Goal: Use online tool/utility: Utilize a website feature to perform a specific function

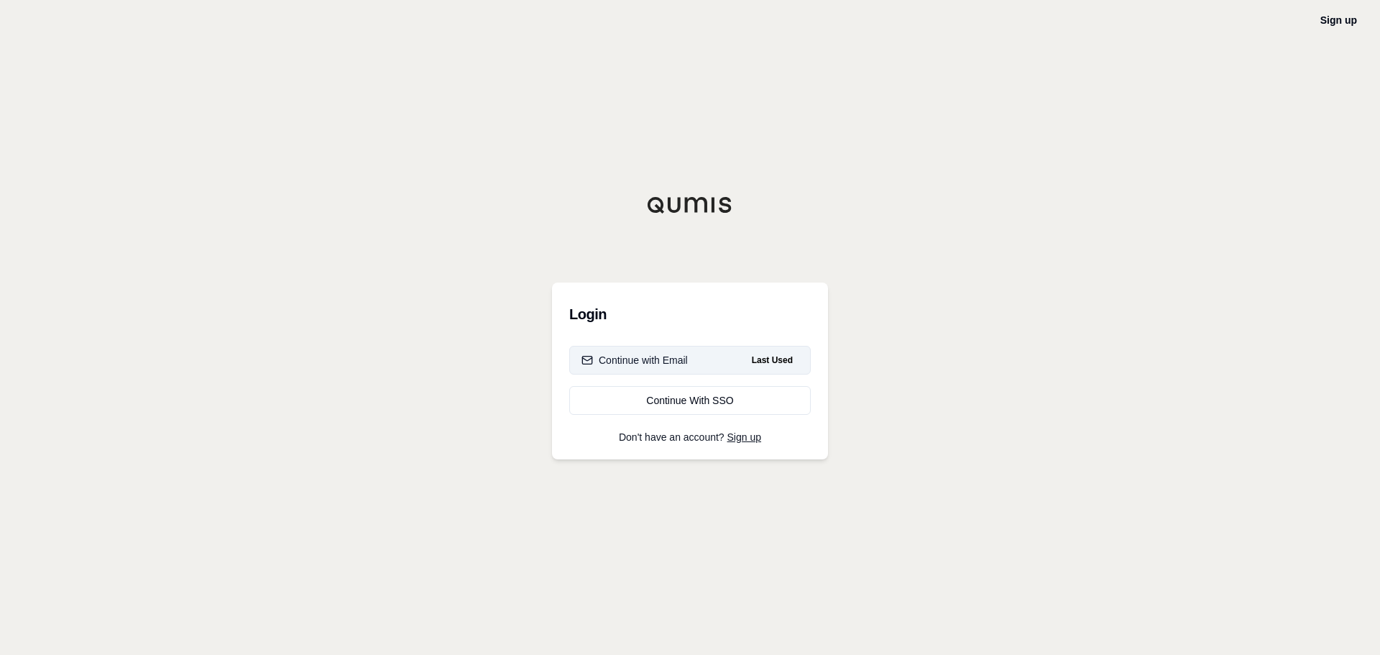
click at [710, 367] on button "Continue with Email Last Used" at bounding box center [690, 360] width 242 height 29
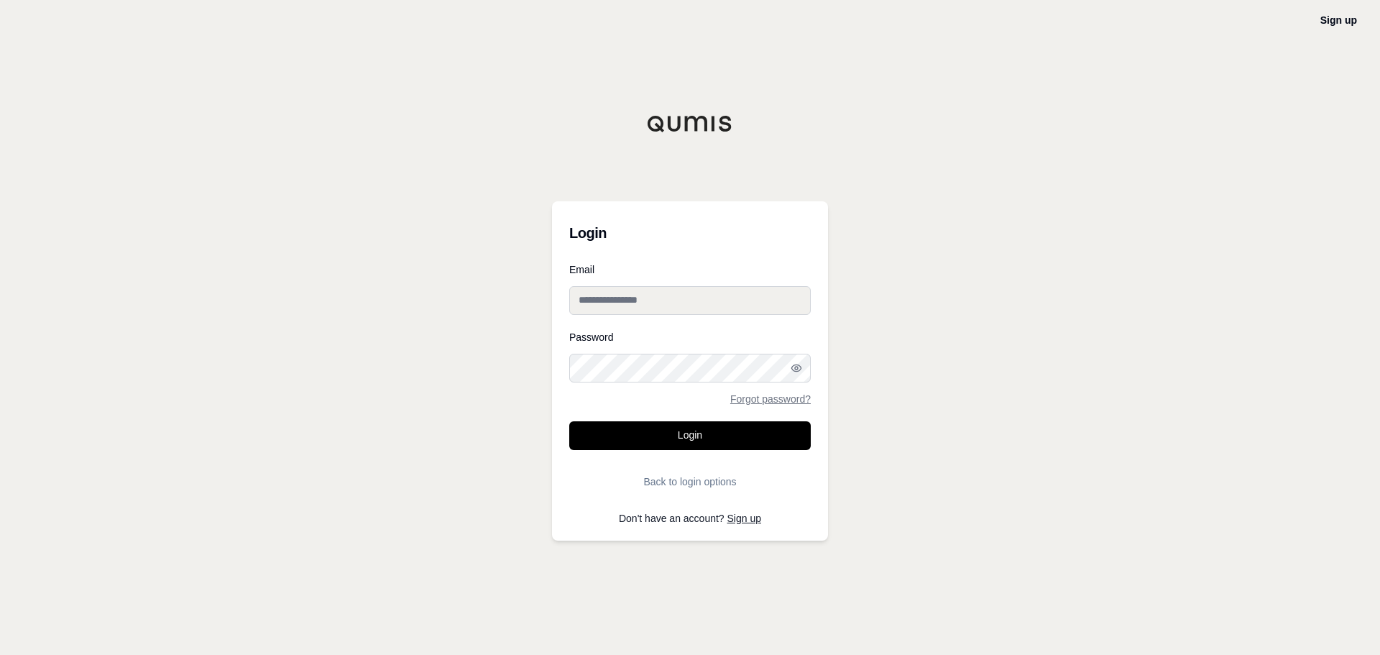
type input "**********"
drag, startPoint x: 710, startPoint y: 443, endPoint x: 754, endPoint y: 429, distance: 45.9
click at [710, 443] on button "Login" at bounding box center [690, 435] width 242 height 29
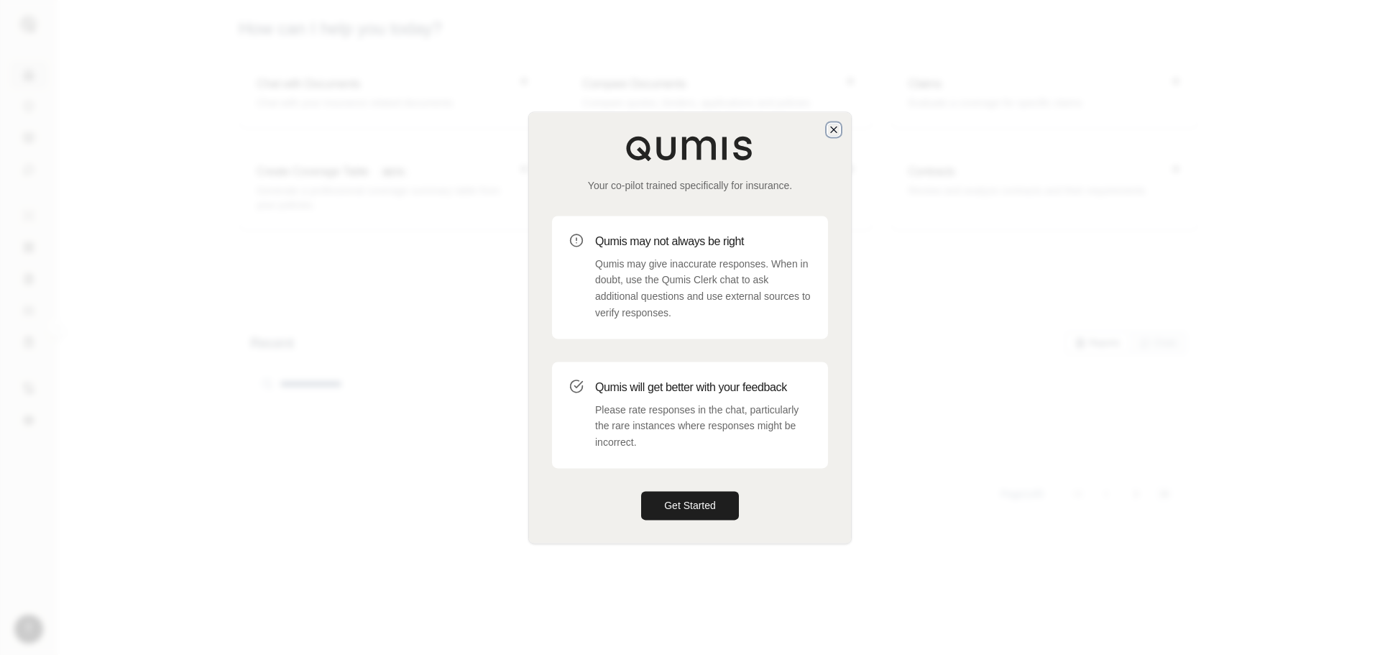
click at [835, 125] on icon "button" at bounding box center [834, 130] width 12 height 12
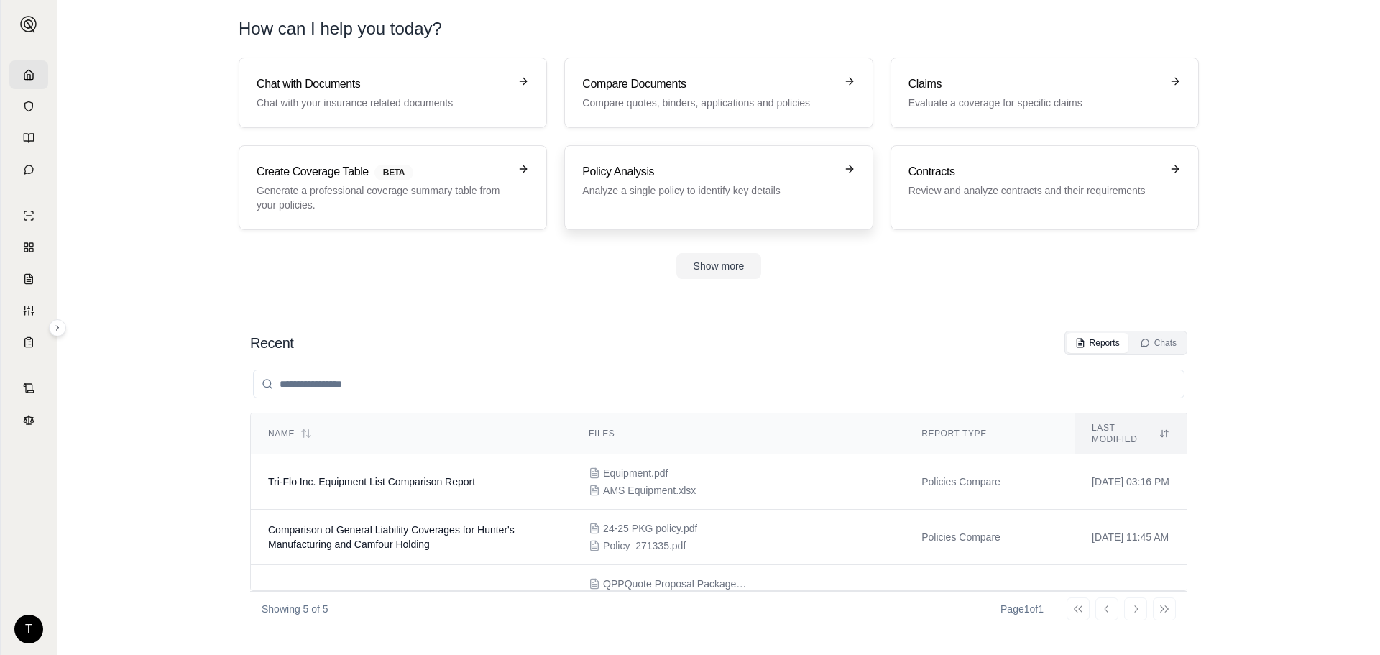
click at [797, 180] on h3 "Policy Analysis" at bounding box center [708, 171] width 252 height 17
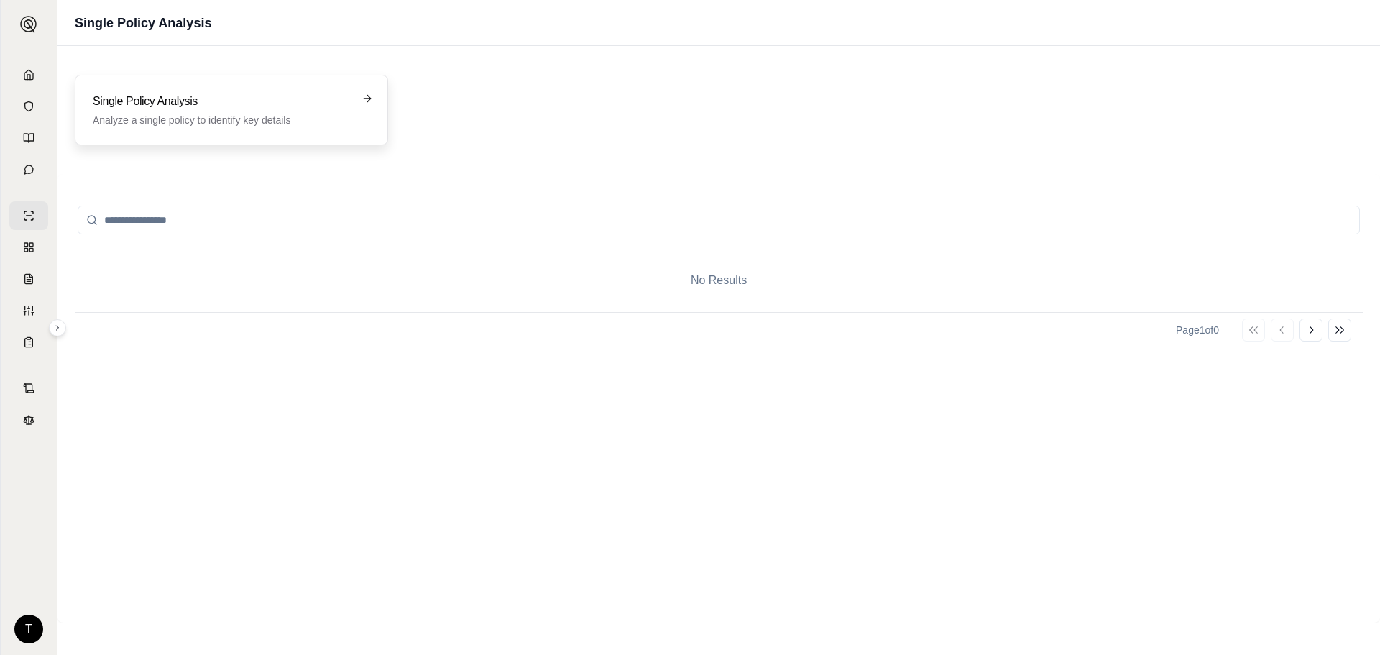
click at [134, 97] on h3 "Single Policy Analysis" at bounding box center [221, 101] width 257 height 17
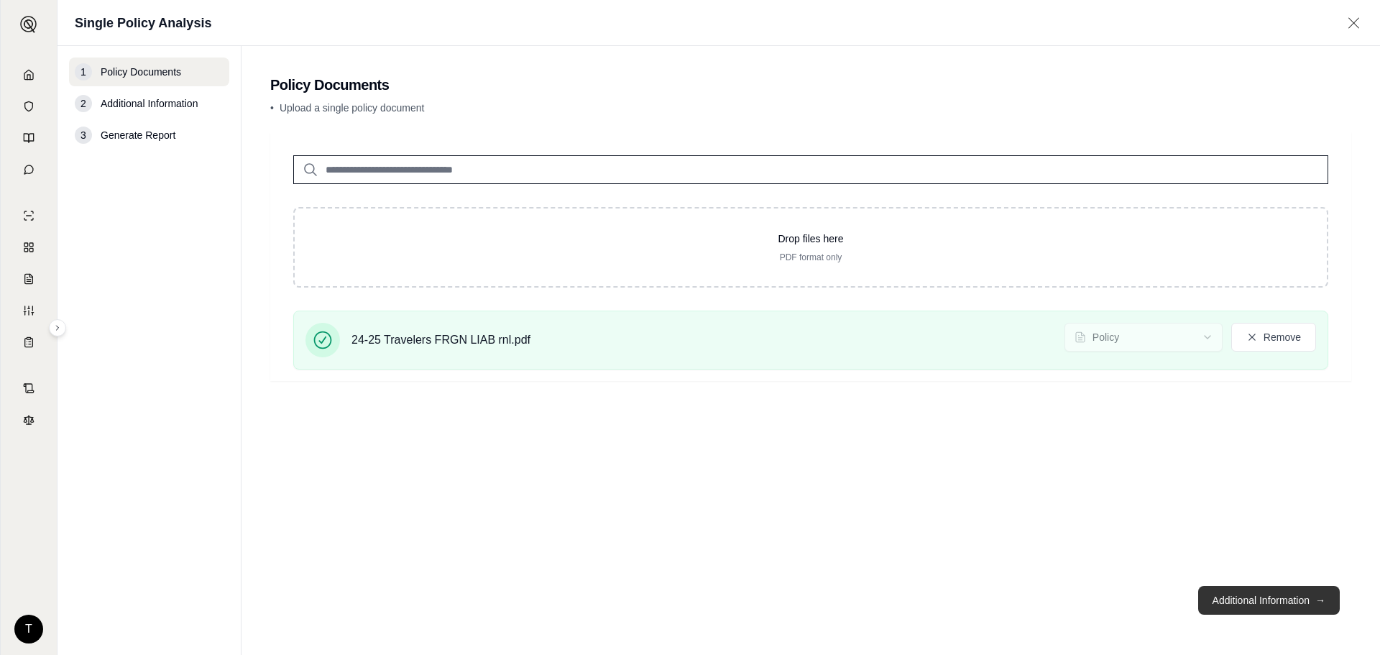
click at [1260, 593] on button "Additional Information →" at bounding box center [1269, 600] width 142 height 29
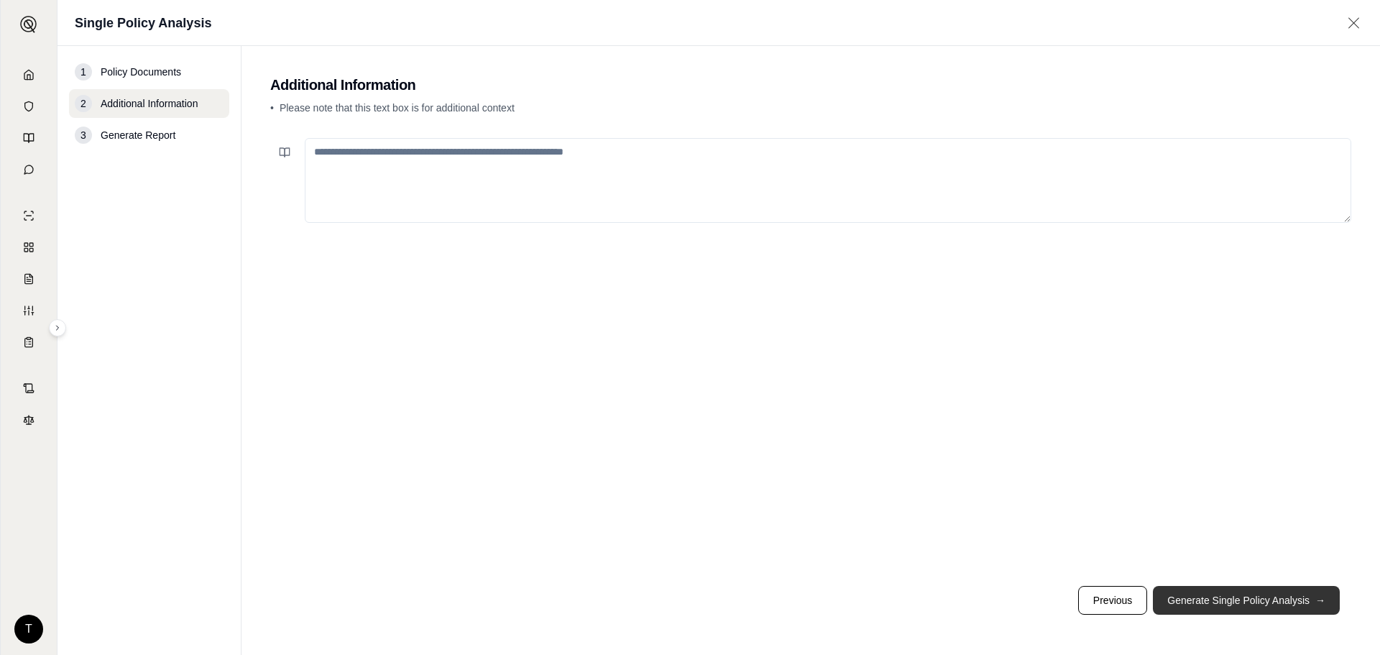
click at [1251, 595] on button "Generate Single Policy Analysis →" at bounding box center [1246, 600] width 187 height 29
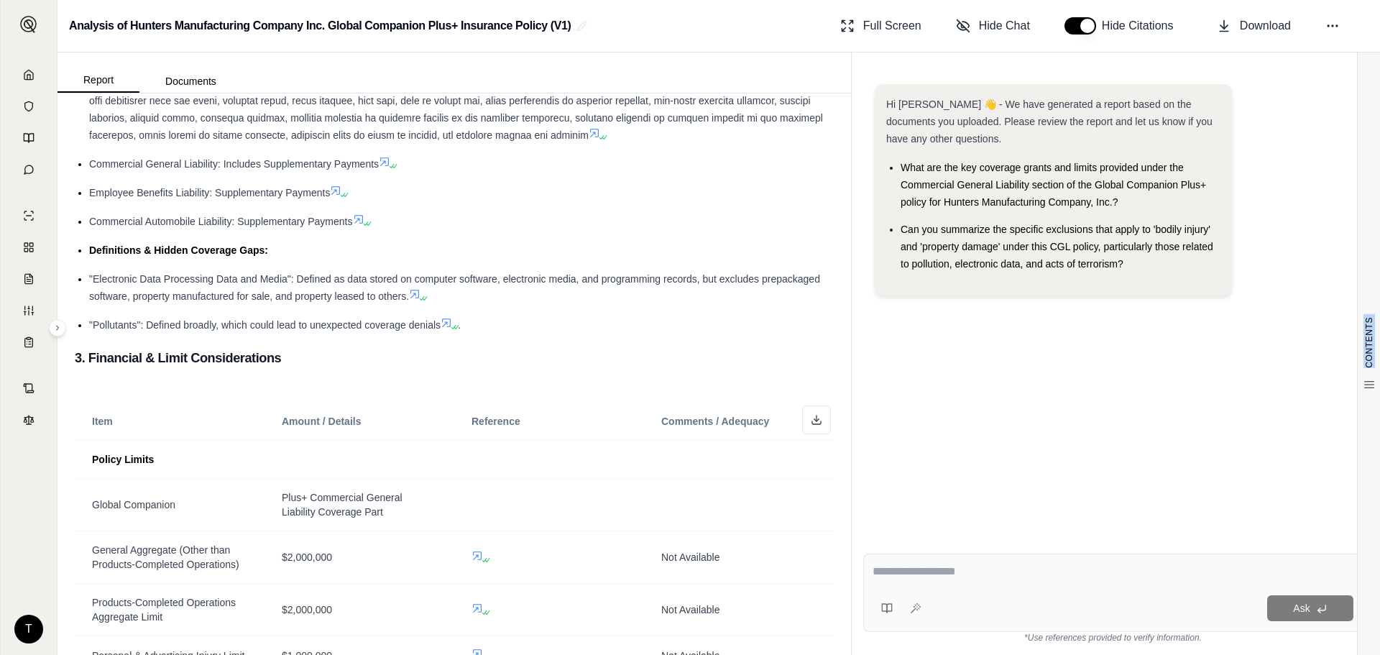
scroll to position [936, 0]
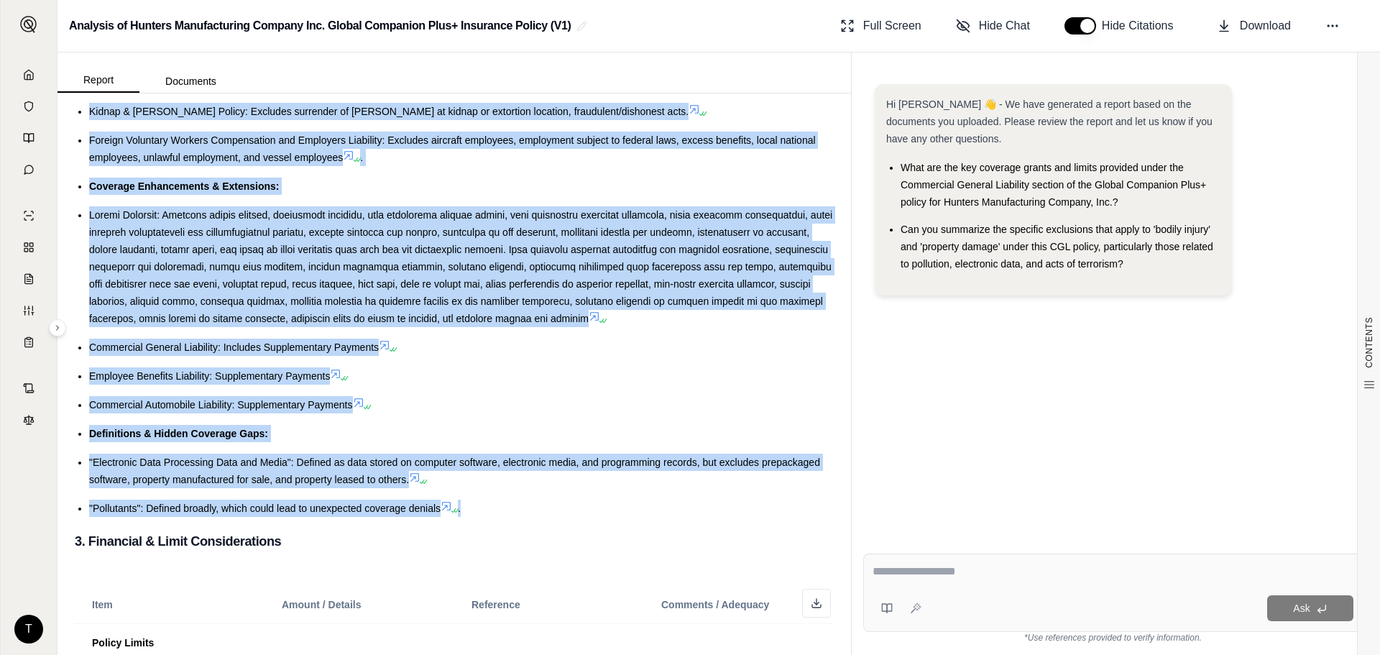
drag, startPoint x: 71, startPoint y: 133, endPoint x: 626, endPoint y: 500, distance: 665.6
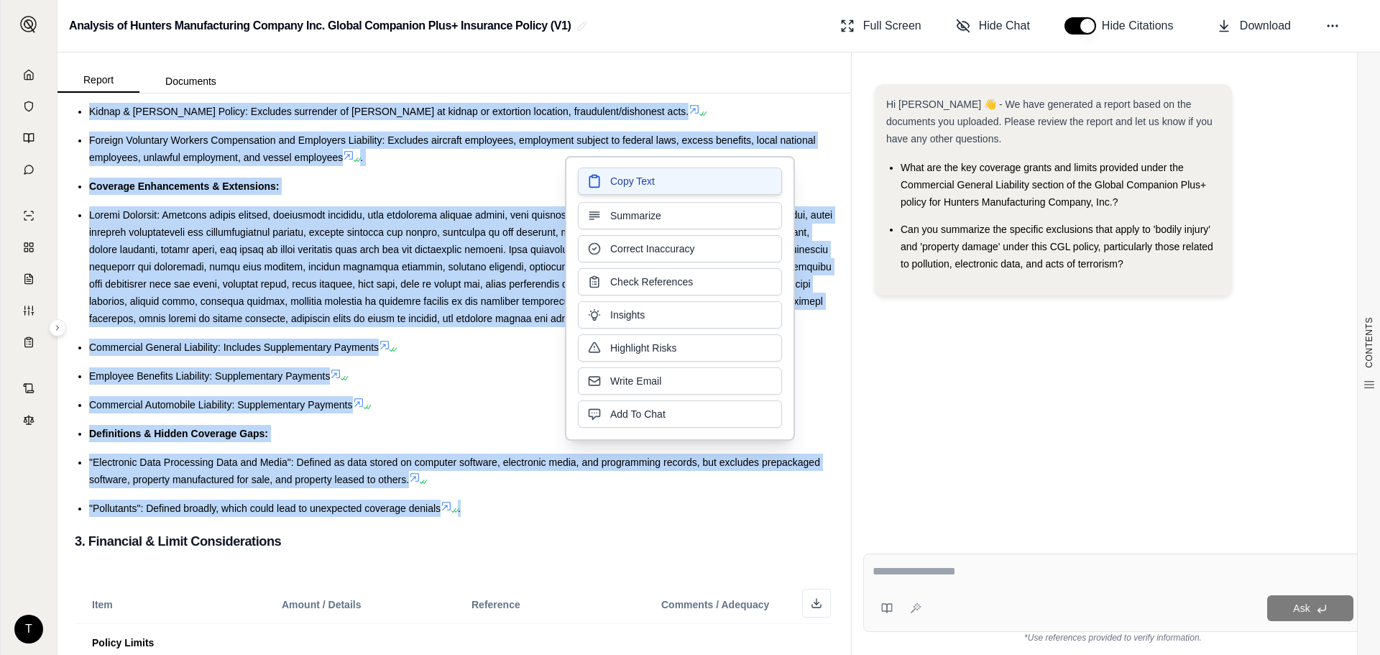
click at [625, 182] on span "Copy Text" at bounding box center [632, 181] width 45 height 14
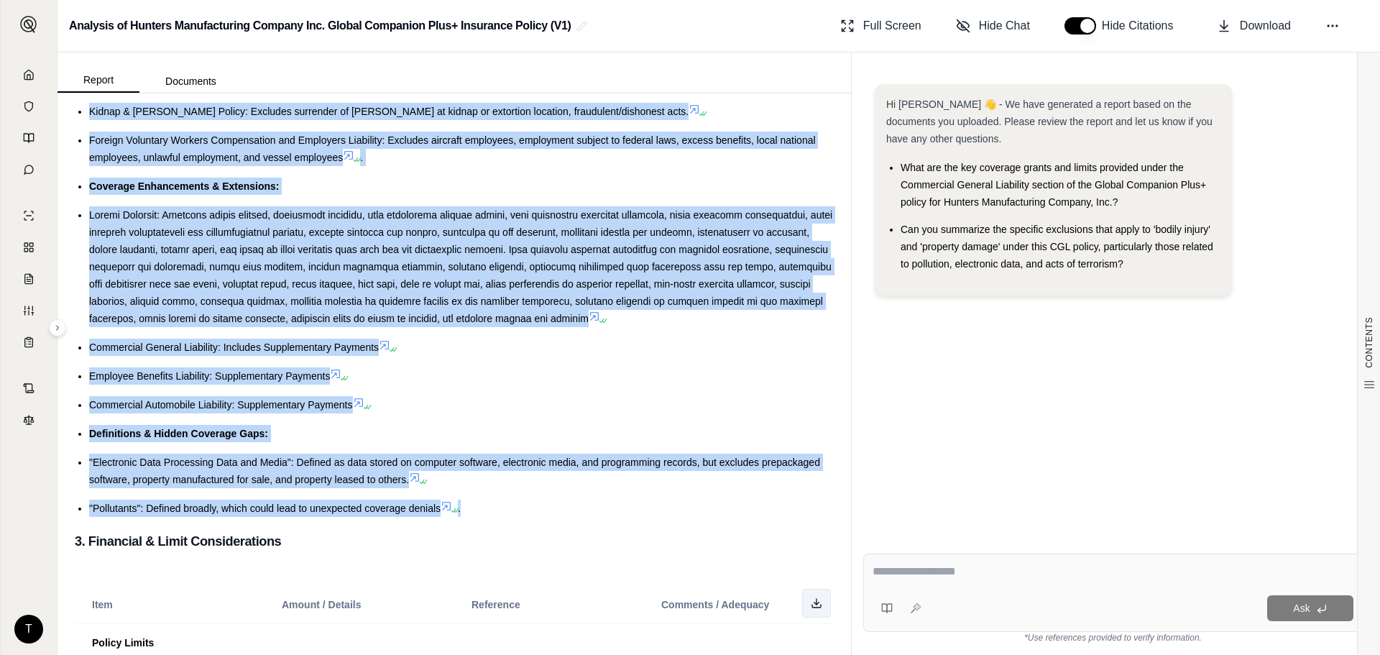
click at [817, 612] on button at bounding box center [816, 603] width 29 height 29
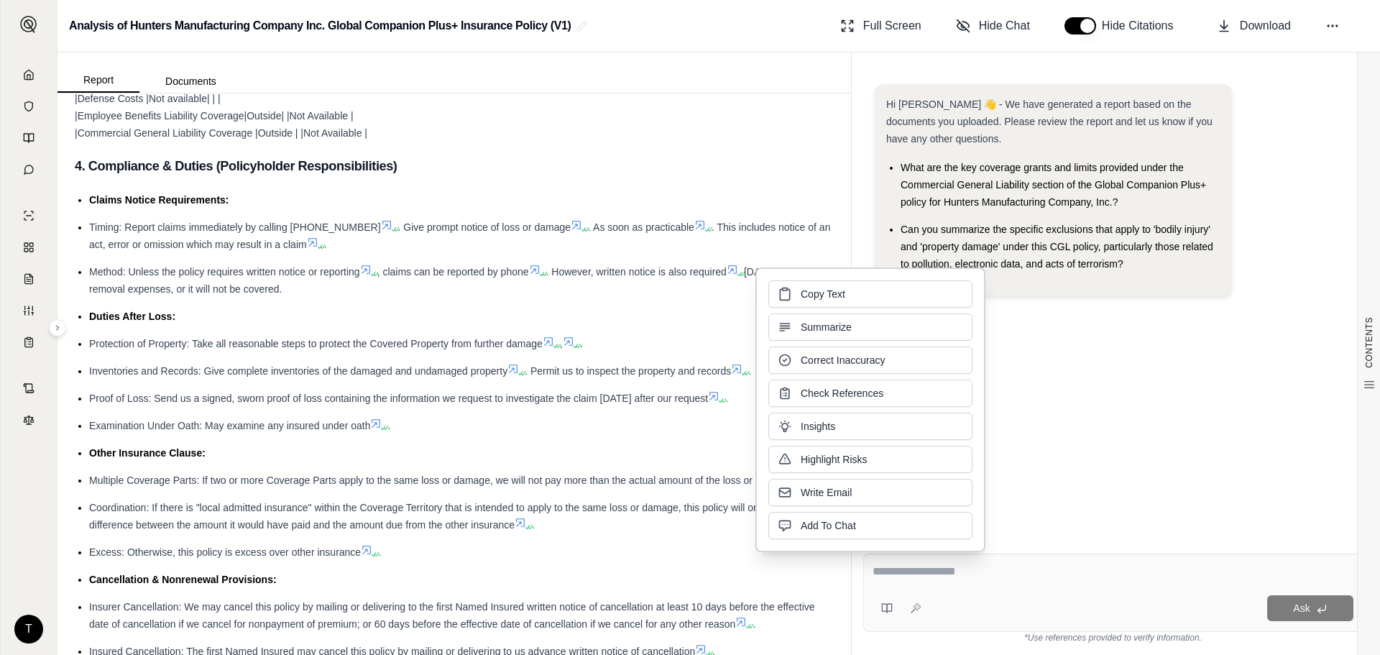
scroll to position [5609, 0]
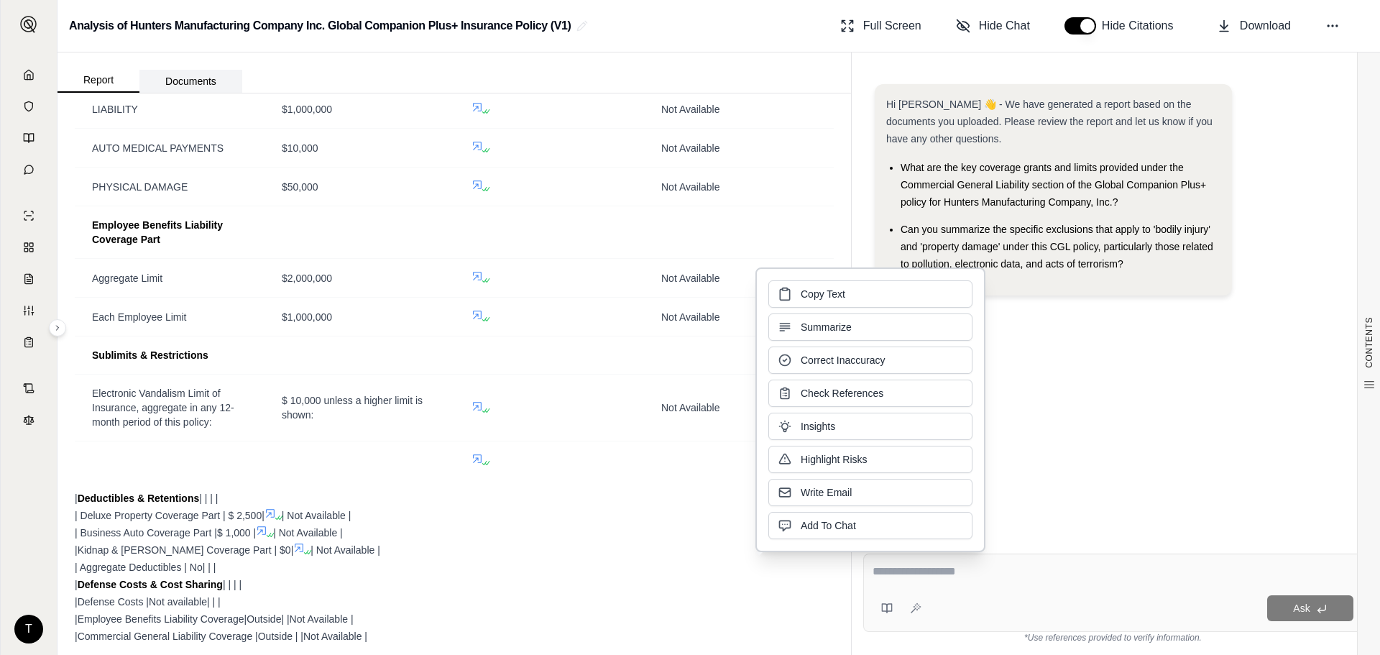
click at [221, 88] on button "Documents" at bounding box center [190, 81] width 103 height 23
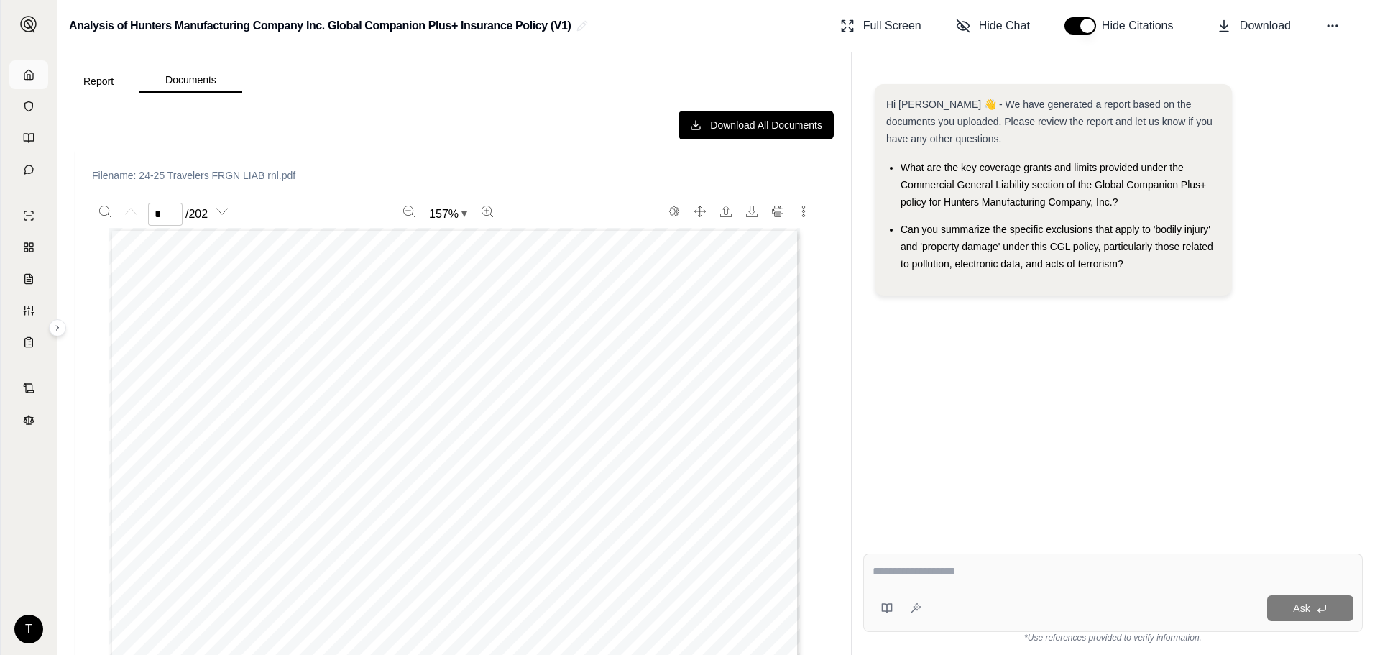
click at [32, 70] on icon at bounding box center [29, 75] width 12 height 12
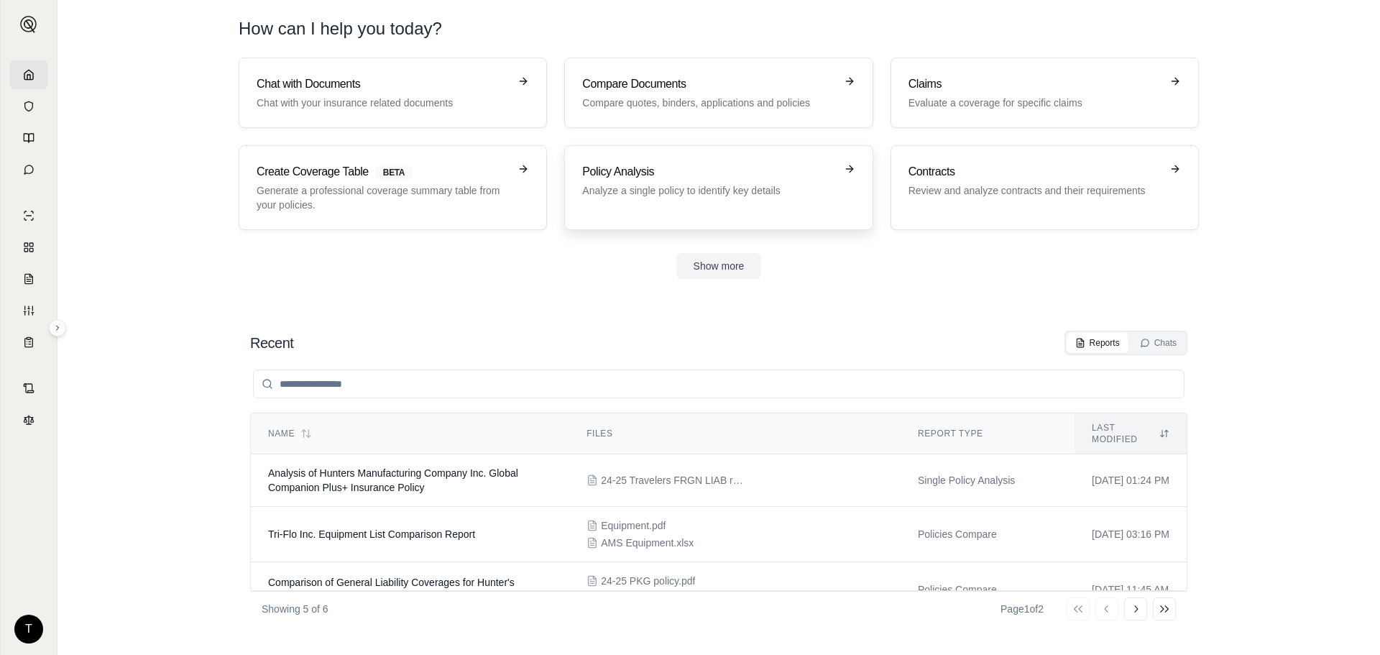
click at [641, 201] on div "Policy Analysis Analyze a single policy to identify key details" at bounding box center [718, 187] width 272 height 49
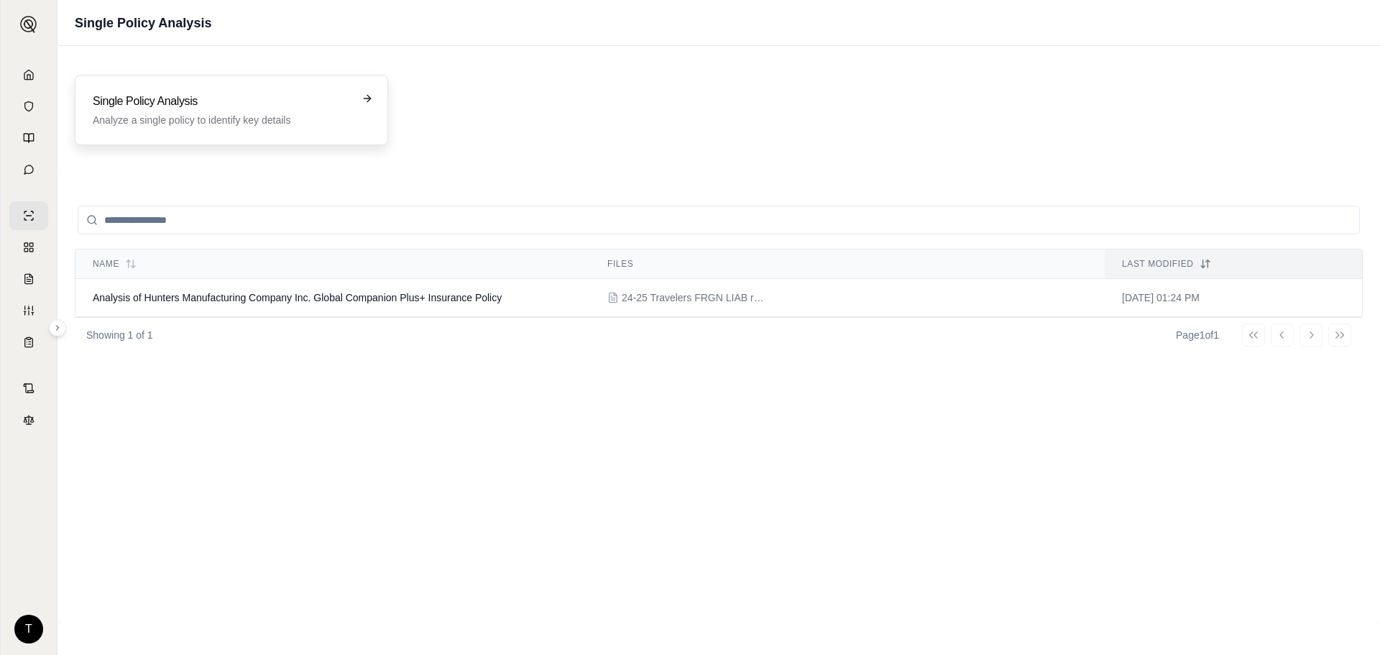
click at [327, 116] on p "Analyze a single policy to identify key details" at bounding box center [221, 120] width 257 height 14
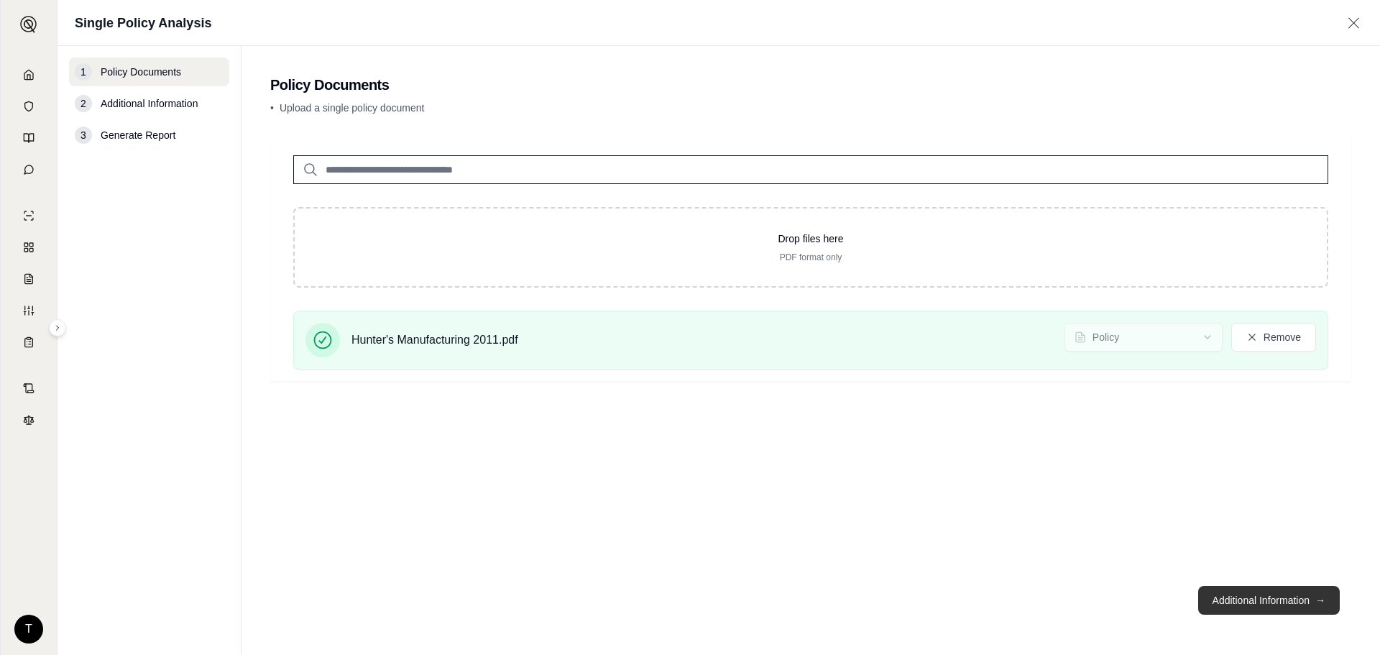
click at [1283, 612] on button "Additional Information →" at bounding box center [1269, 600] width 142 height 29
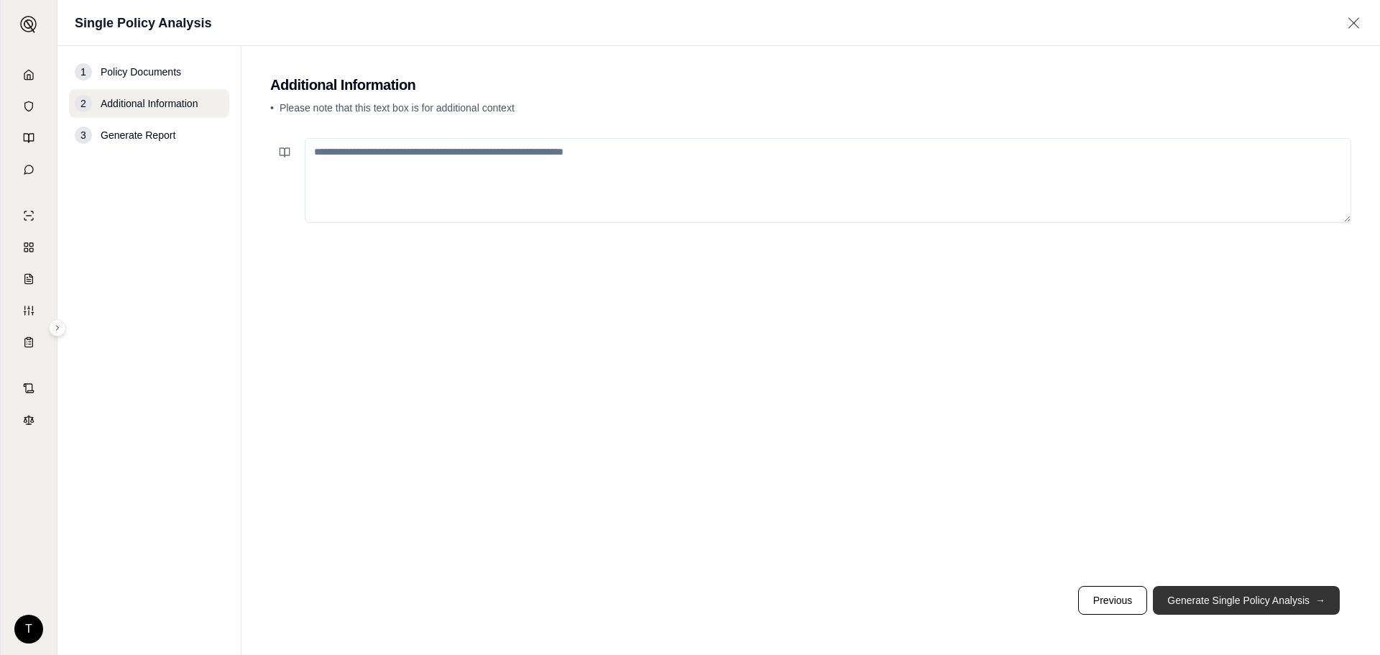
click at [1231, 588] on button "Generate Single Policy Analysis →" at bounding box center [1246, 600] width 187 height 29
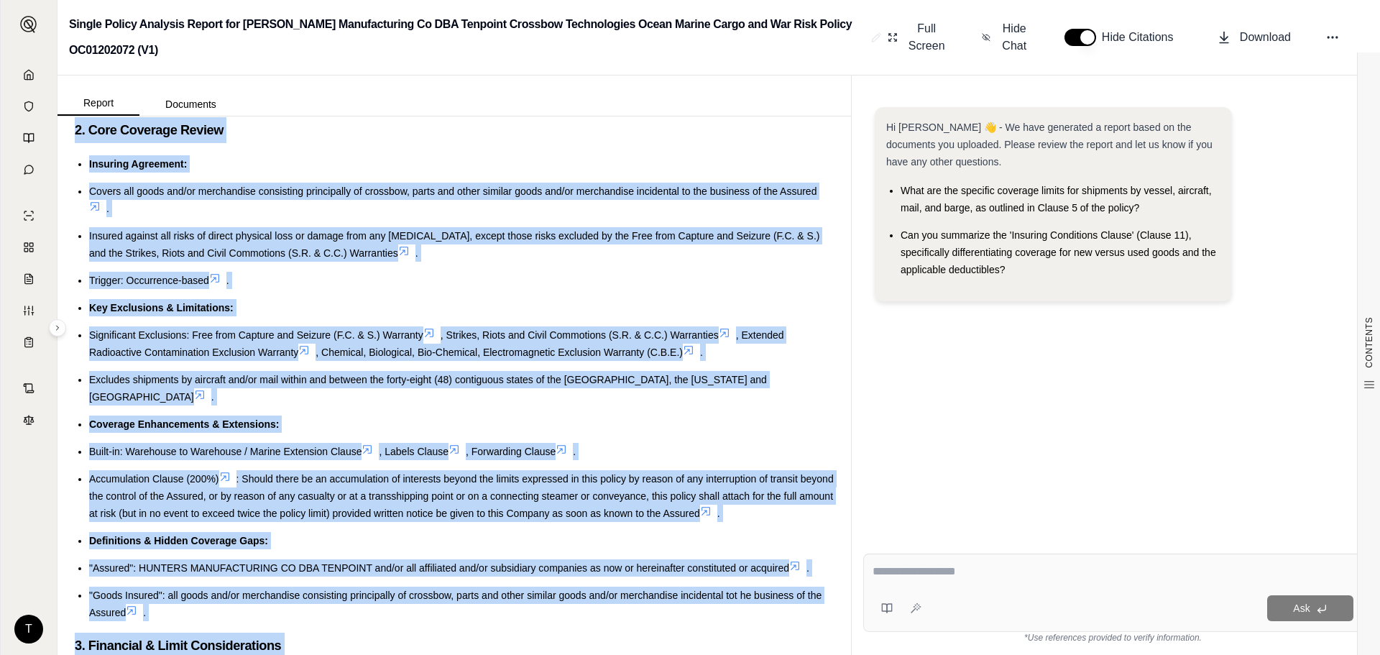
scroll to position [612, 0]
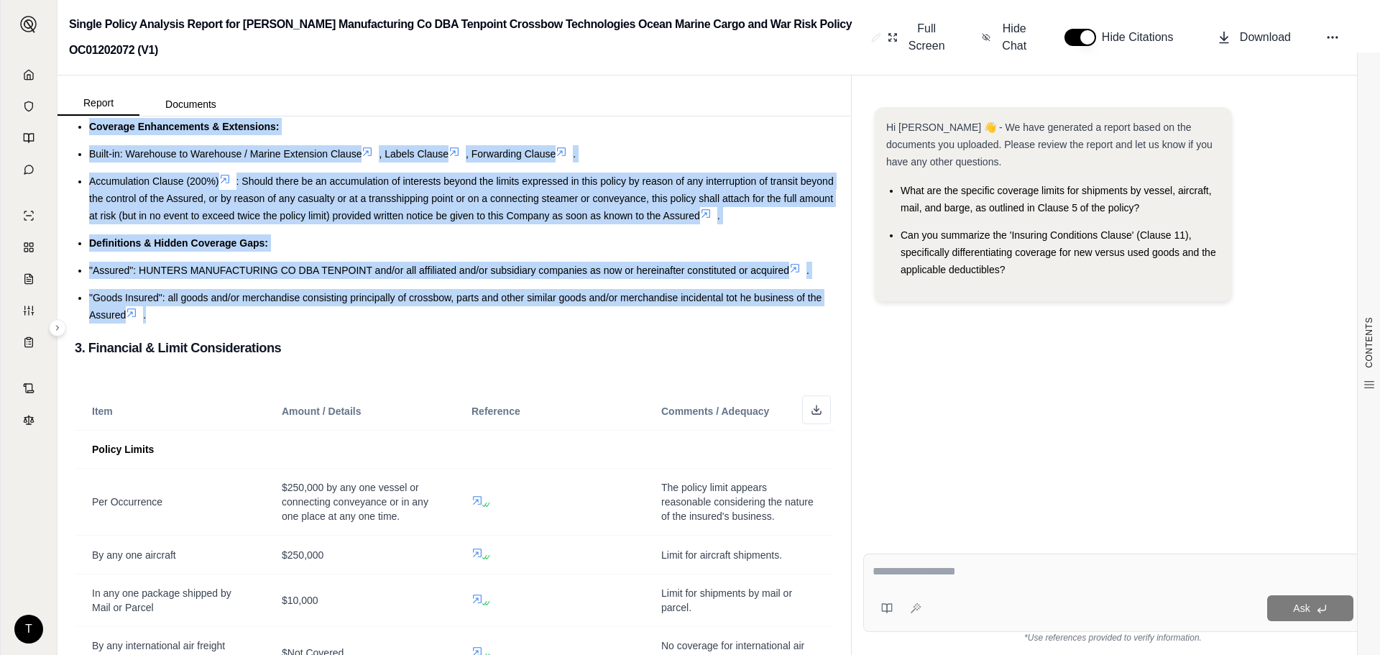
drag, startPoint x: 73, startPoint y: 156, endPoint x: 385, endPoint y: 291, distance: 340.0
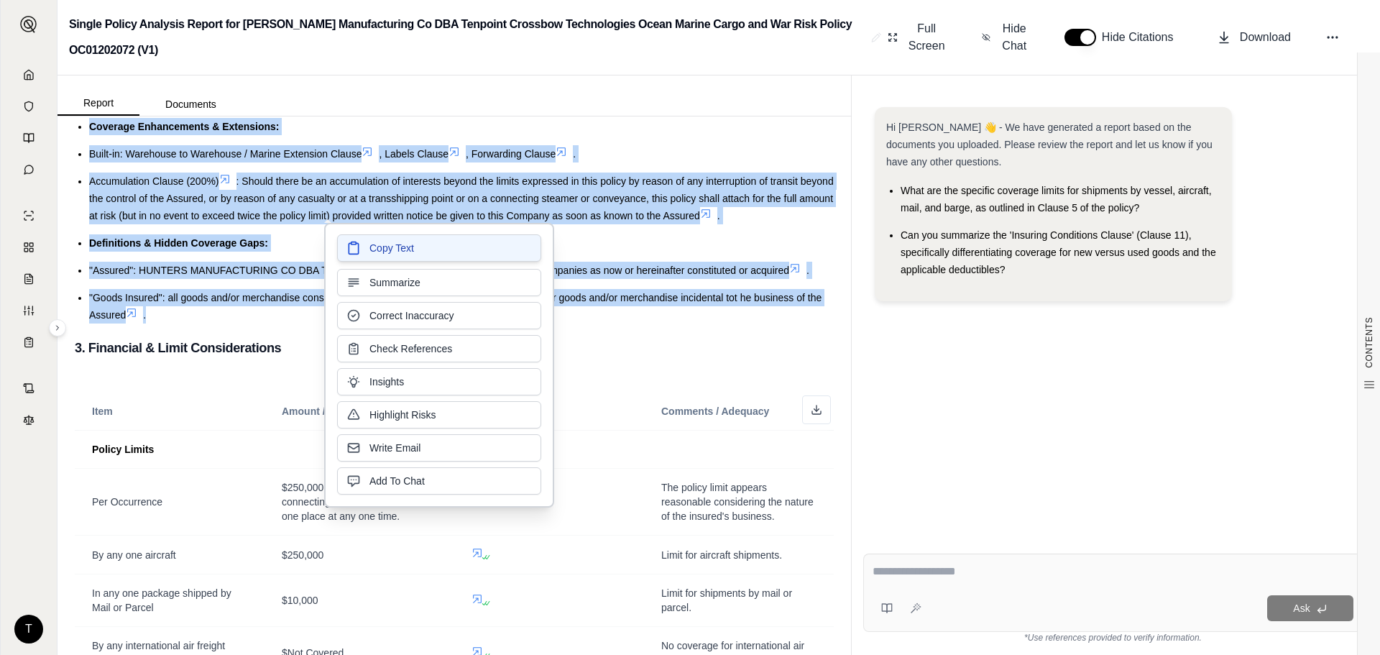
click at [399, 252] on span "Copy Text" at bounding box center [392, 248] width 45 height 14
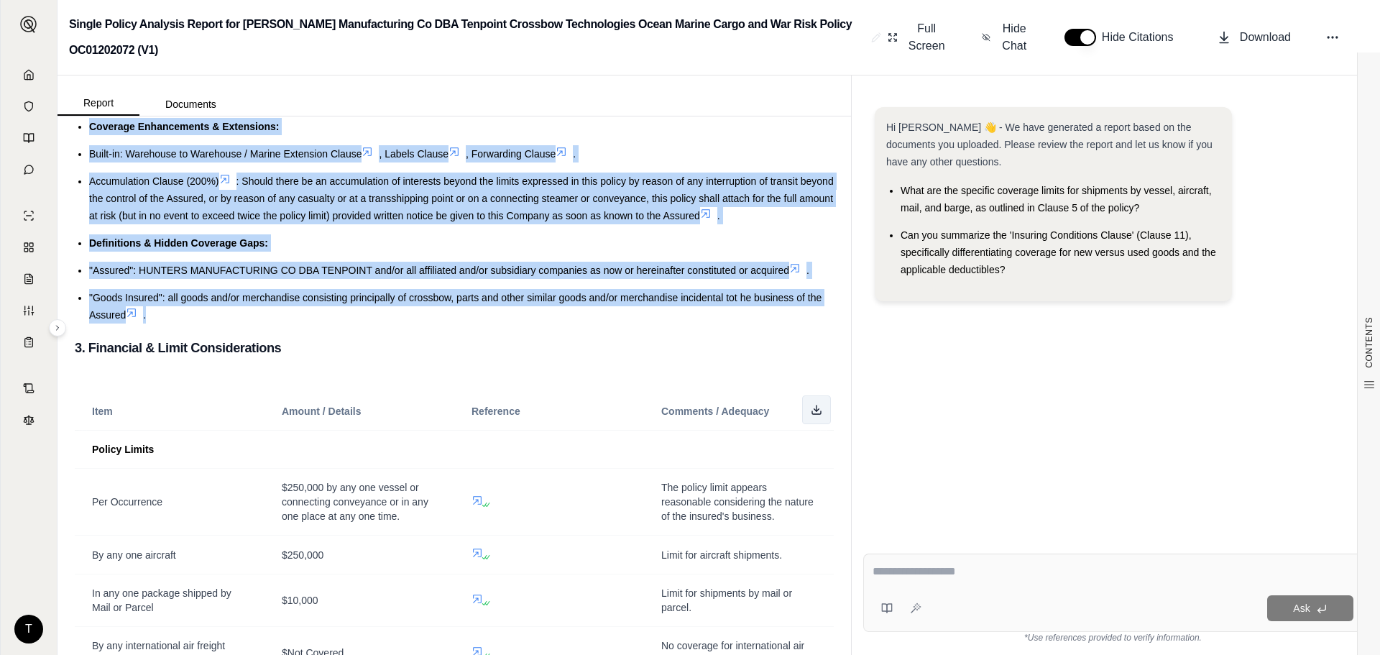
click at [808, 395] on button at bounding box center [816, 409] width 29 height 29
